Goal: Transaction & Acquisition: Purchase product/service

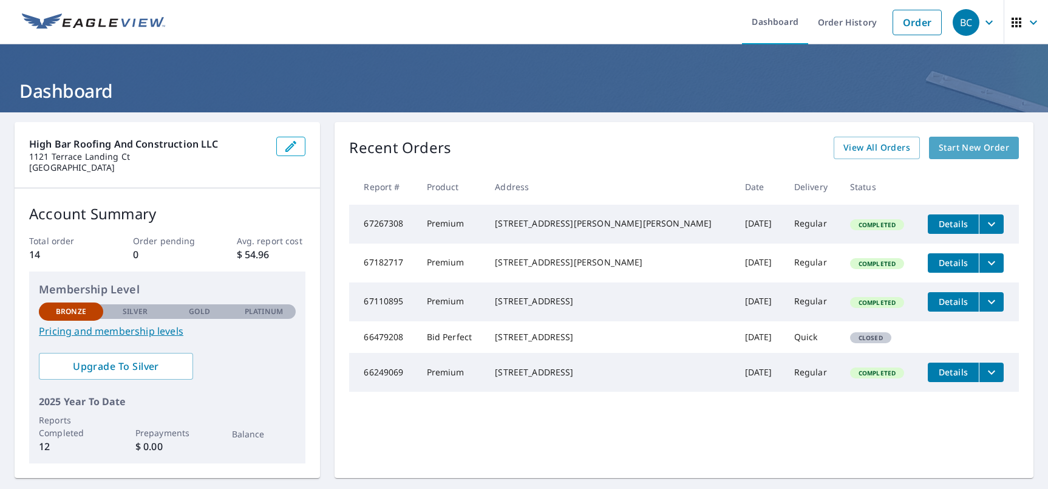
click at [983, 146] on span "Start New Order" at bounding box center [974, 147] width 70 height 15
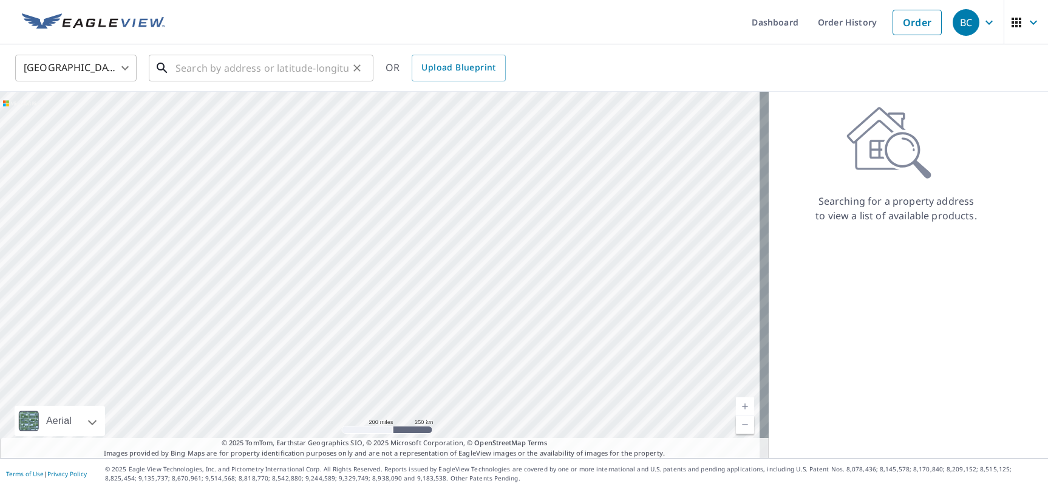
click at [185, 67] on input "text" at bounding box center [261, 68] width 173 height 34
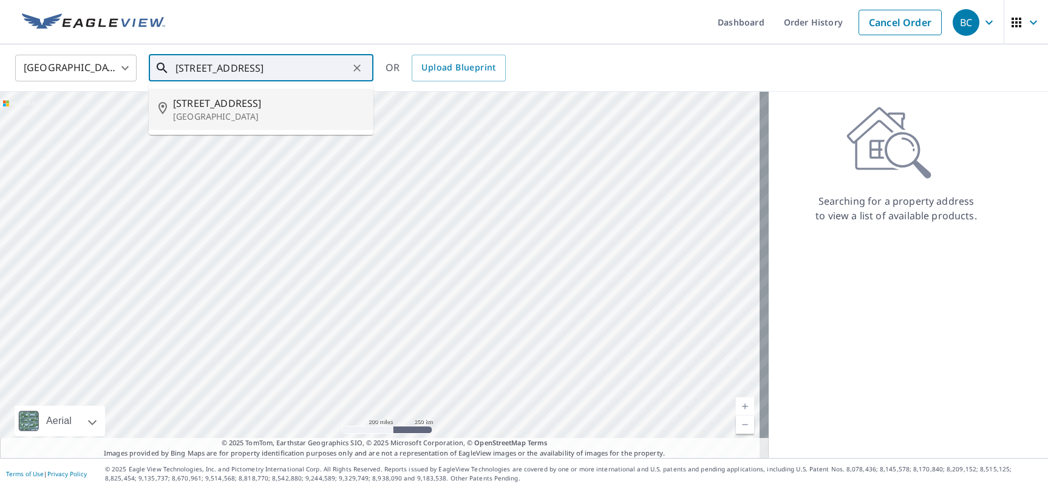
click at [205, 103] on span "[STREET_ADDRESS]" at bounding box center [268, 103] width 191 height 15
type input "[STREET_ADDRESS]"
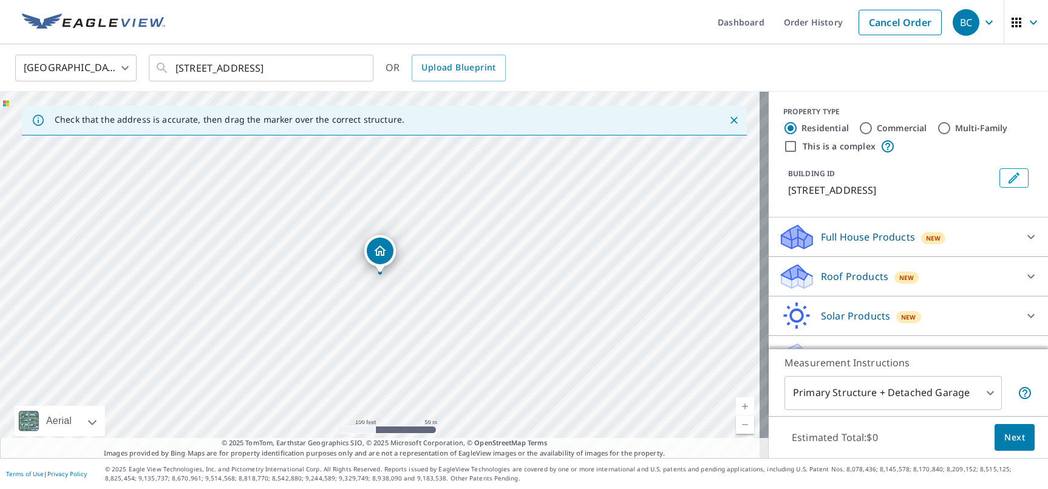
click at [849, 282] on p "Roof Products" at bounding box center [854, 276] width 67 height 15
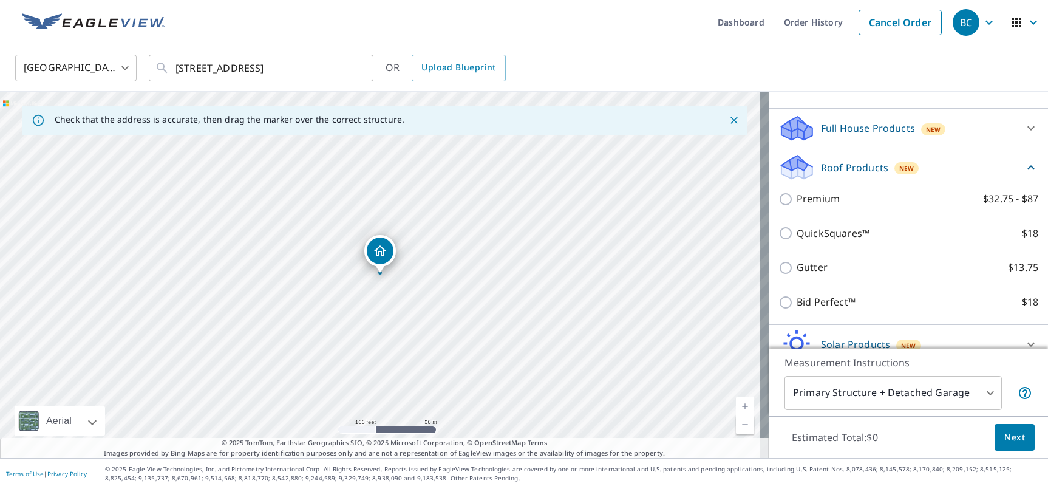
scroll to position [164, 0]
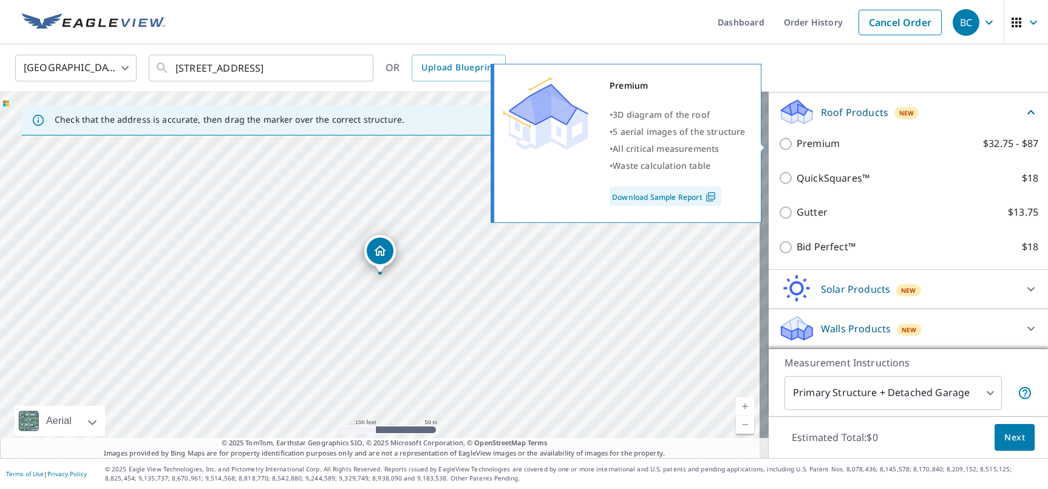
click at [783, 146] on input "Premium $32.75 - $87" at bounding box center [787, 144] width 18 height 15
checkbox input "true"
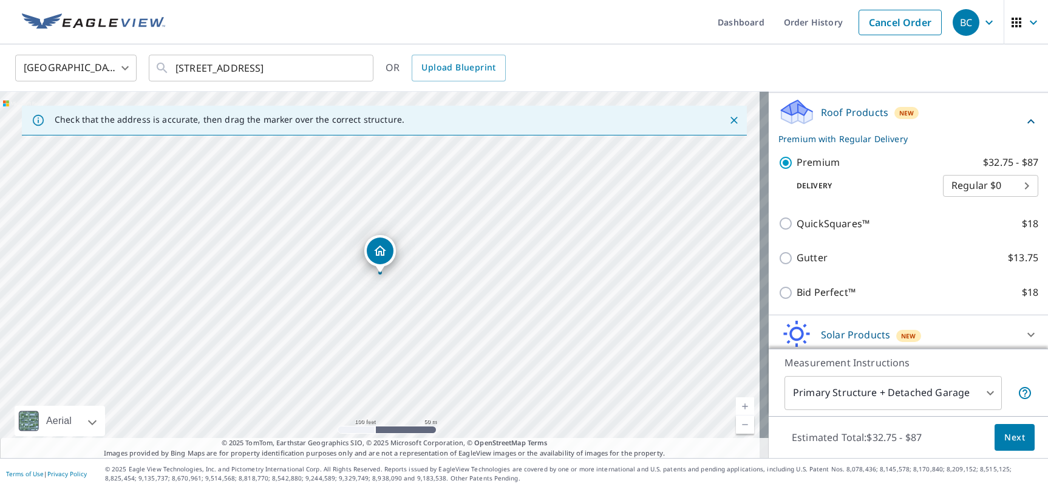
click at [1004, 444] on span "Next" at bounding box center [1014, 437] width 21 height 15
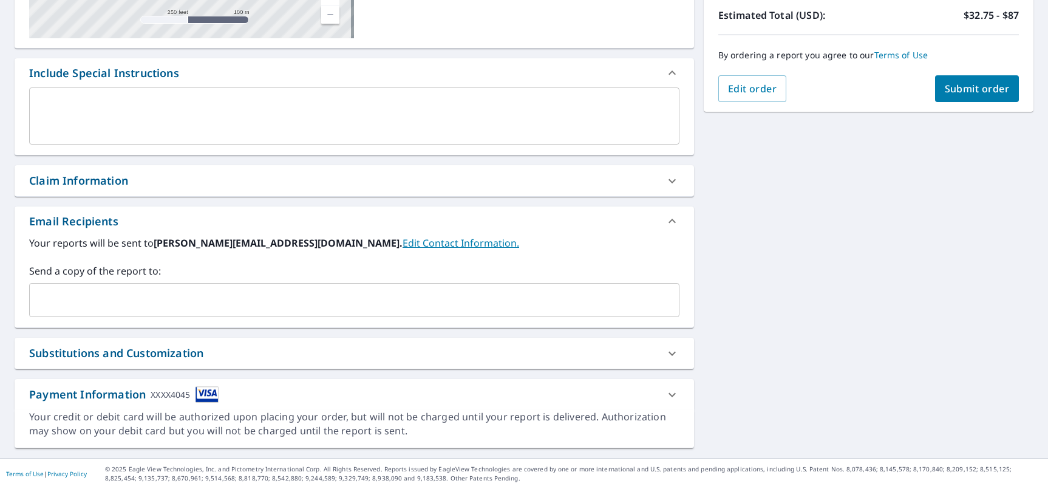
scroll to position [93, 0]
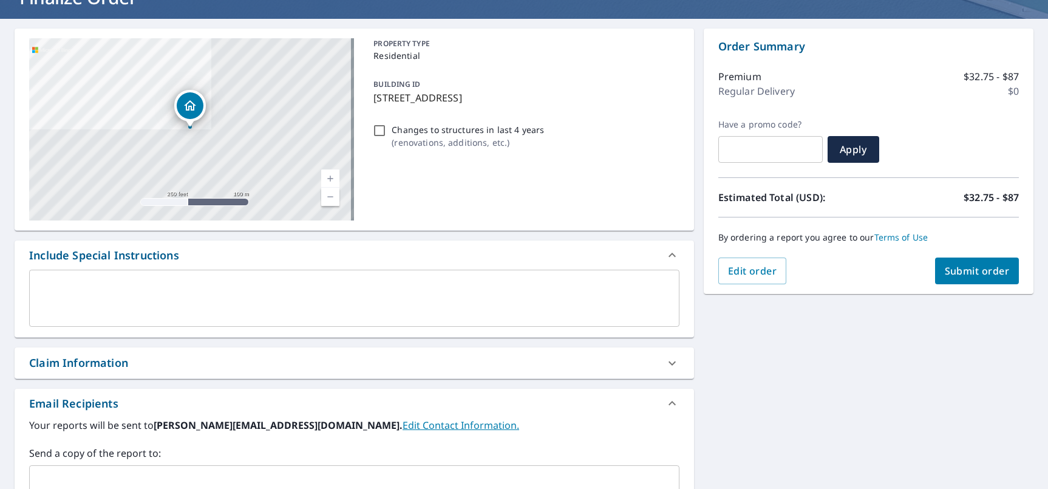
click at [981, 277] on button "Submit order" at bounding box center [977, 270] width 84 height 27
